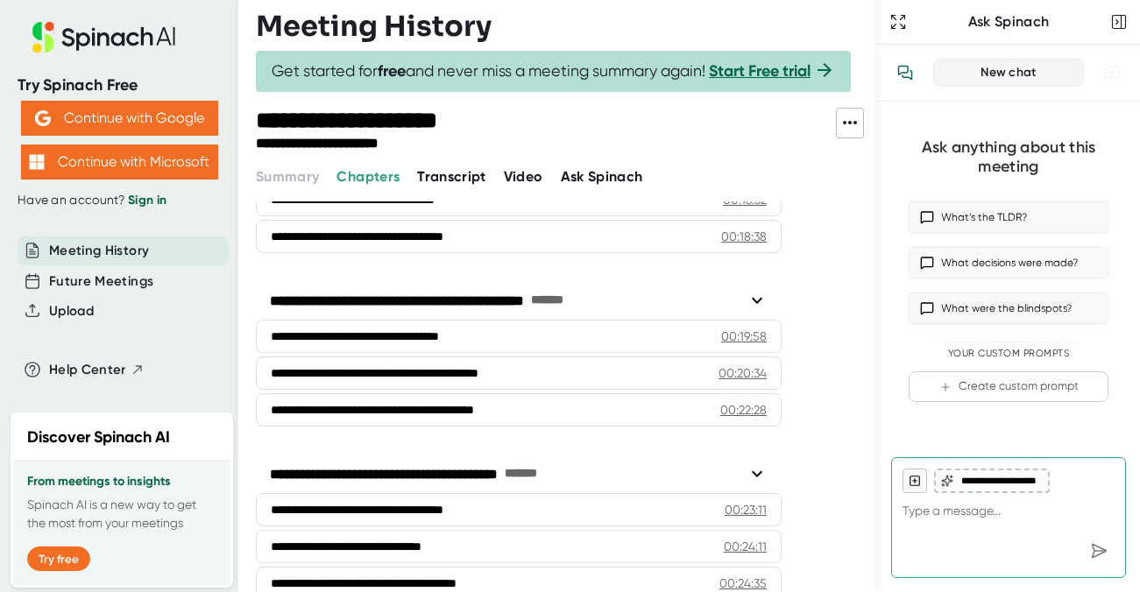
scroll to position [593, 0]
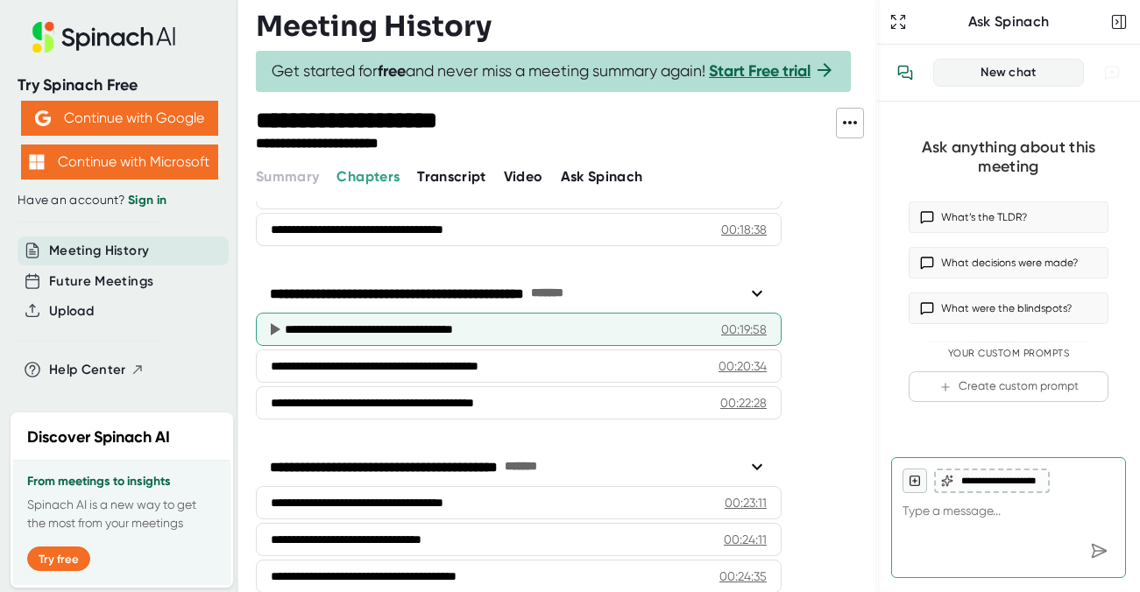
click at [761, 338] on div "00:19:58" at bounding box center [744, 330] width 46 height 18
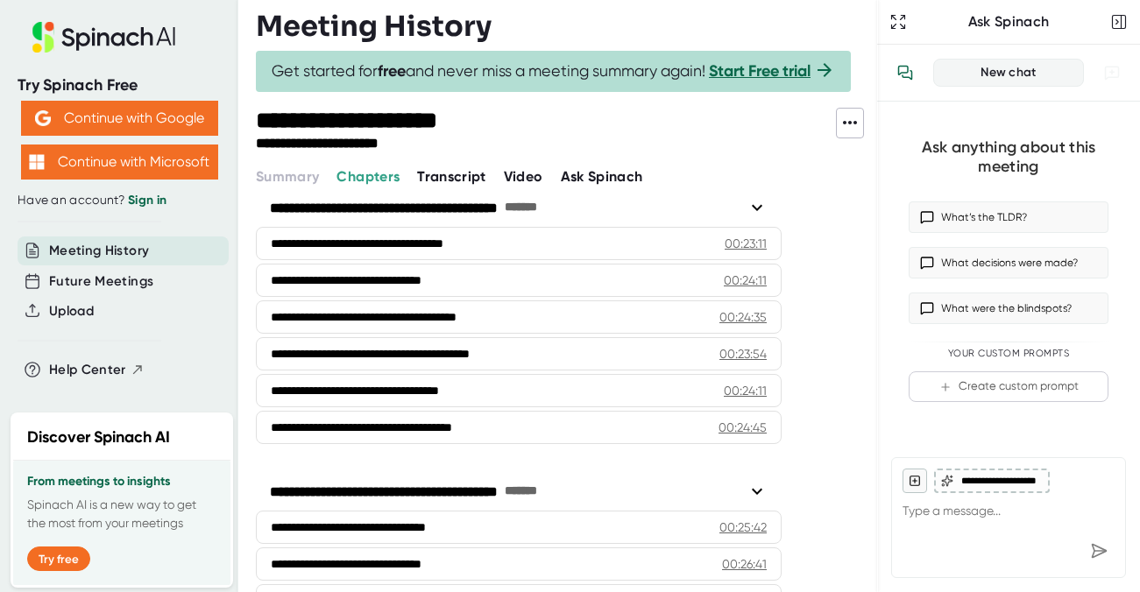
scroll to position [855, 0]
